Goal: Task Accomplishment & Management: Use online tool/utility

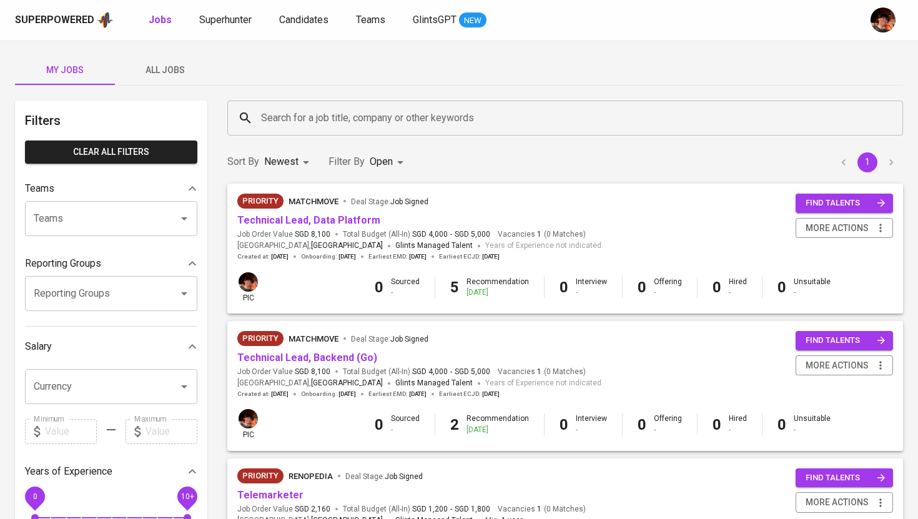
click at [156, 74] on span "All Jobs" at bounding box center [164, 70] width 85 height 16
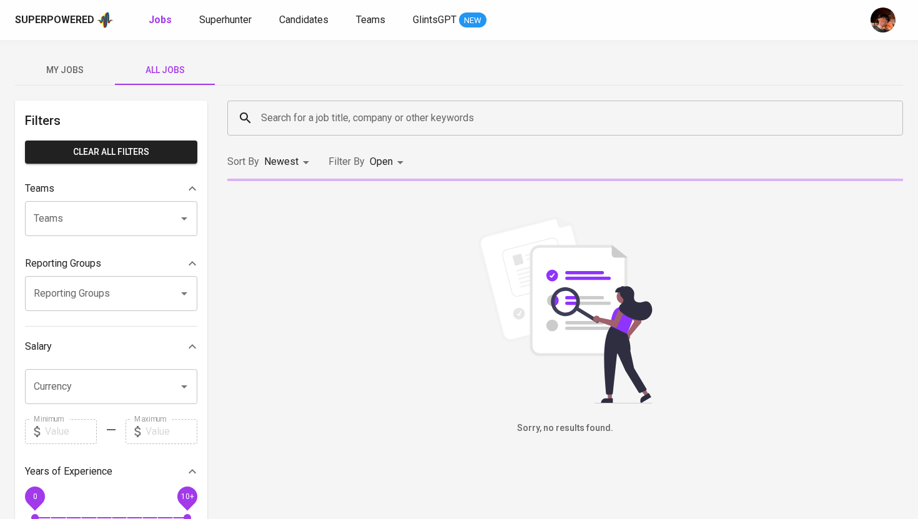
click at [361, 120] on input "Search for a job title, company or other keywords" at bounding box center [568, 118] width 620 height 24
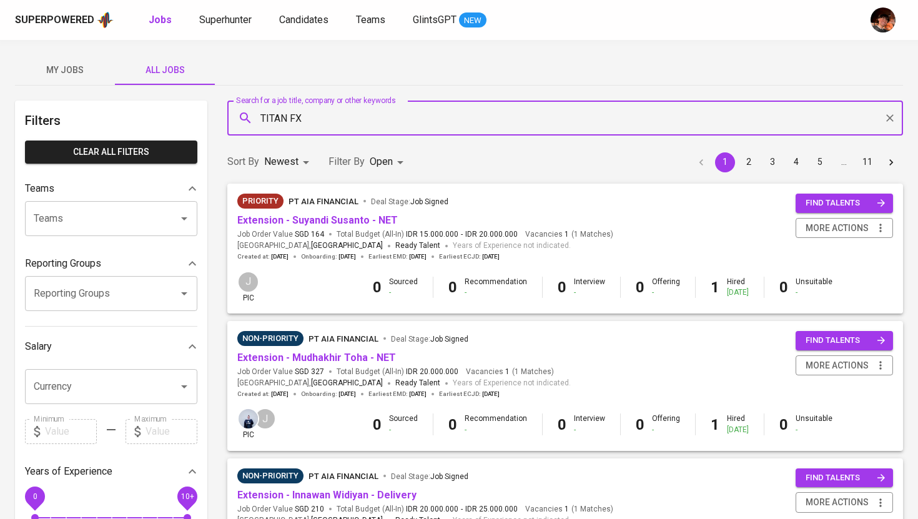
type input "TITAN FX"
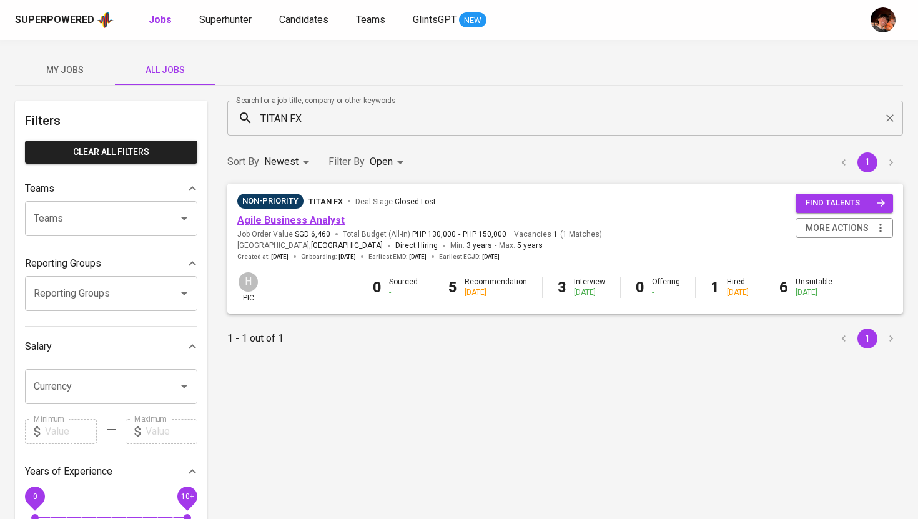
click at [331, 223] on link "Agile Business Analyst" at bounding box center [290, 220] width 107 height 12
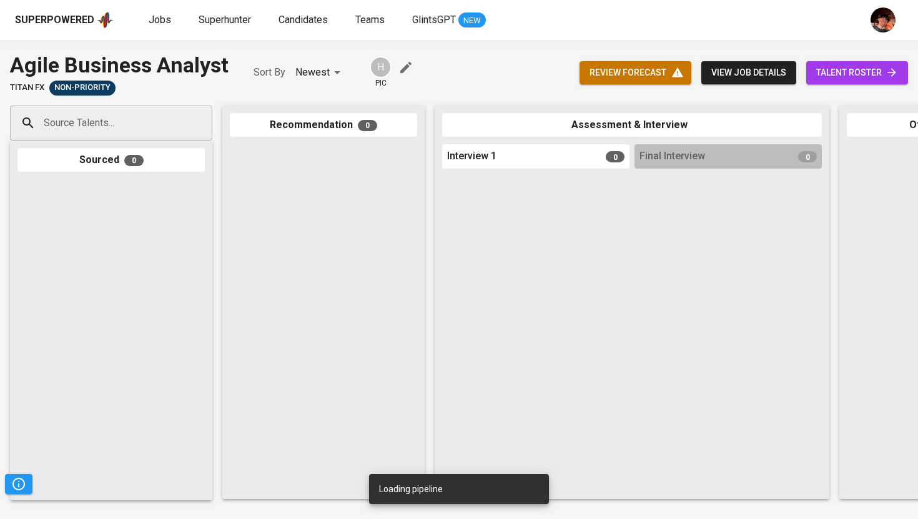
click at [843, 74] on span "talent roster" at bounding box center [857, 73] width 82 height 16
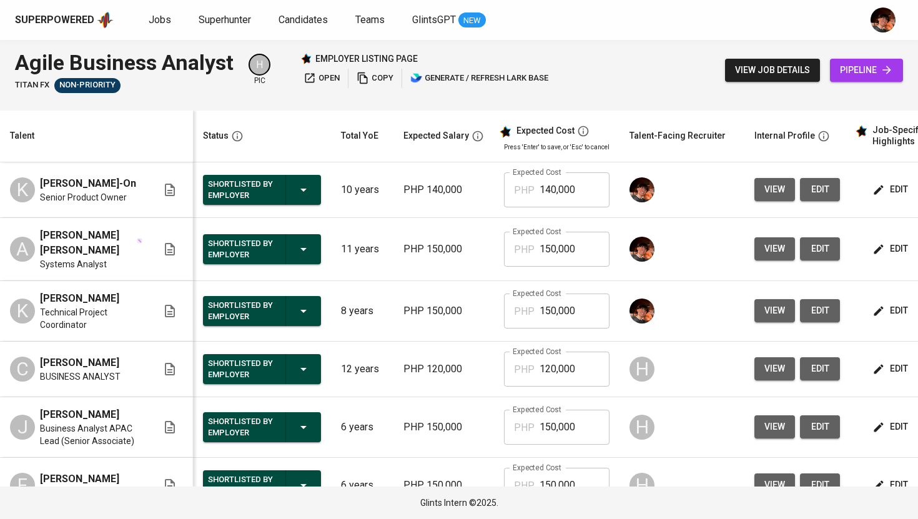
click at [765, 194] on span "view" at bounding box center [774, 190] width 21 height 16
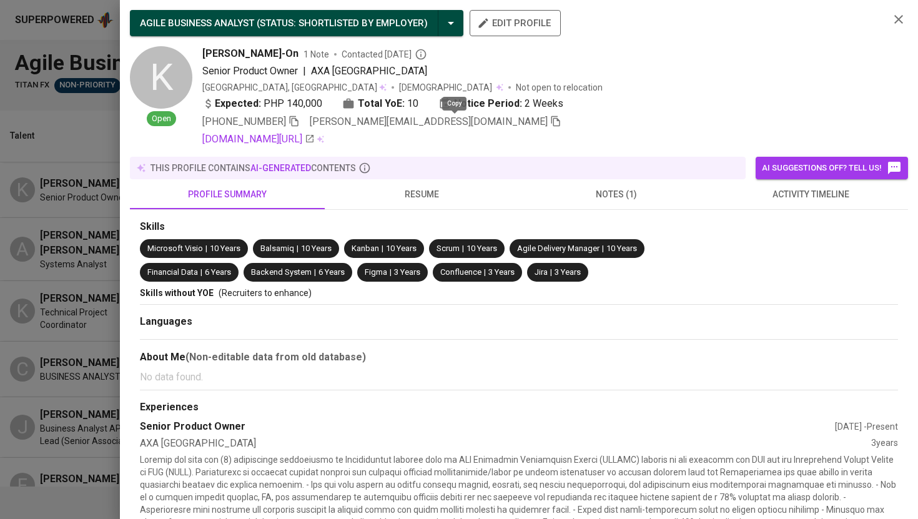
click at [551, 122] on icon "button" at bounding box center [555, 121] width 9 height 11
click at [77, 250] on div at bounding box center [459, 259] width 918 height 519
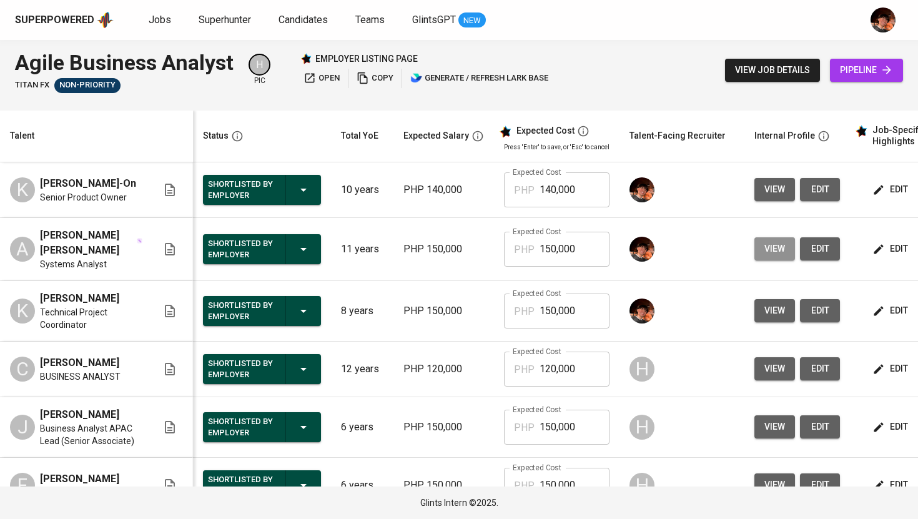
click at [776, 260] on button "view" at bounding box center [774, 248] width 41 height 23
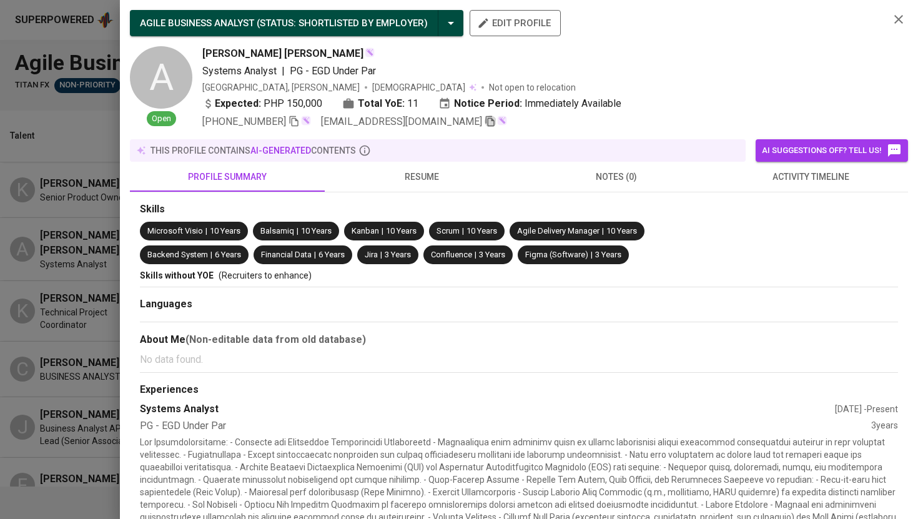
click at [484, 124] on icon "button" at bounding box center [489, 120] width 11 height 11
